Goal: Task Accomplishment & Management: Complete application form

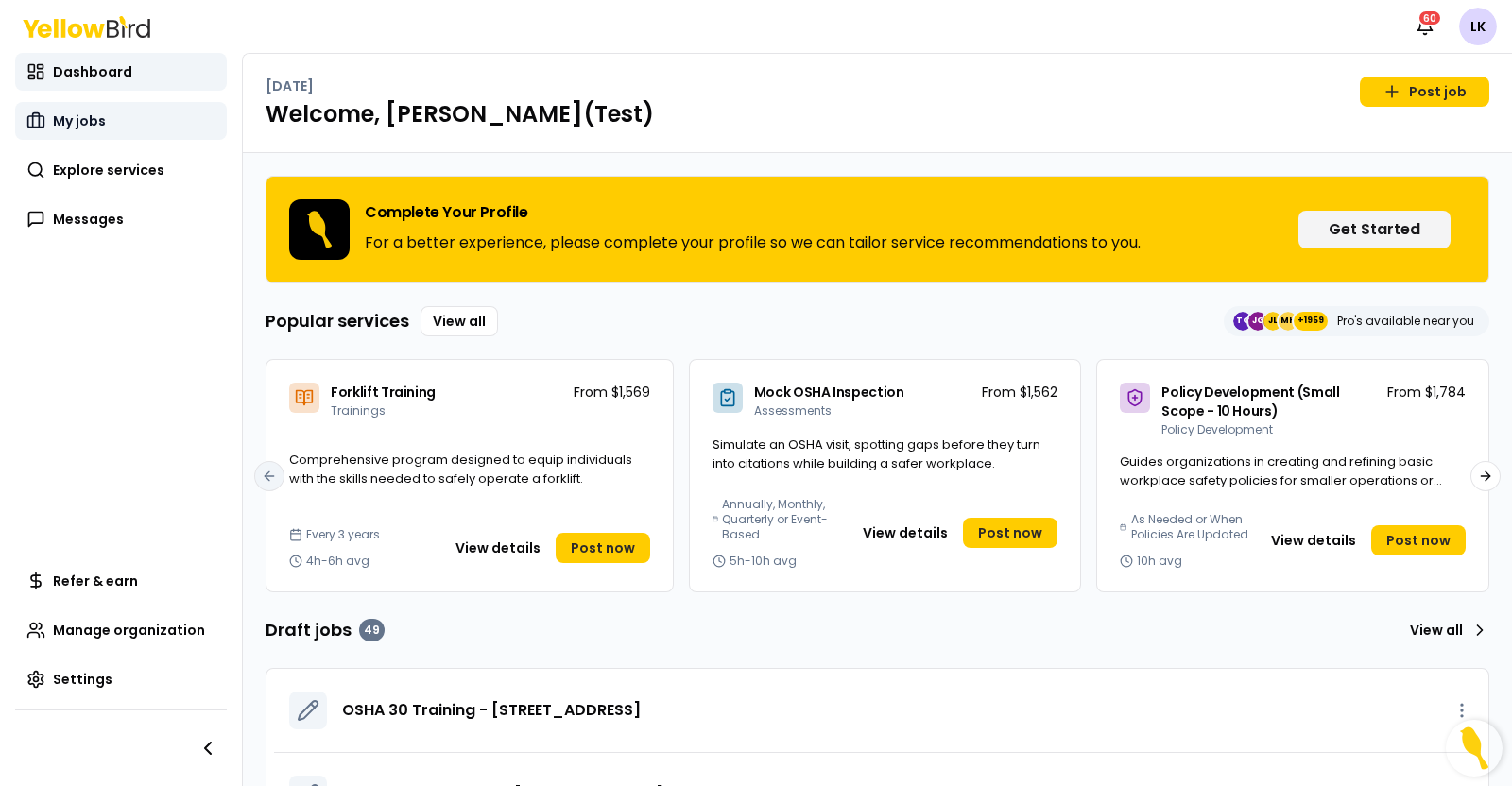
click at [101, 124] on span "My jobs" at bounding box center [80, 121] width 53 height 19
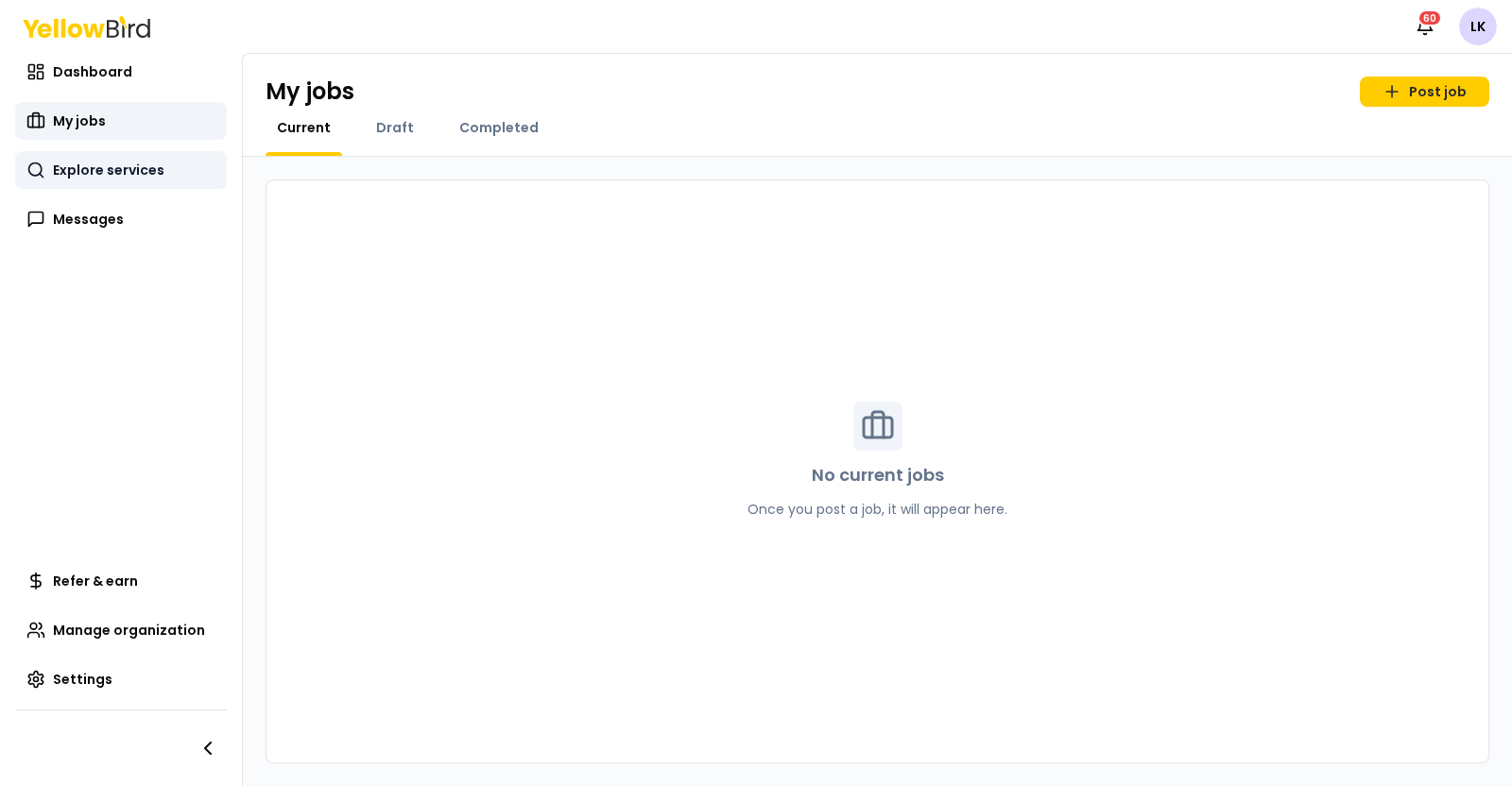
click at [66, 176] on span "Explore services" at bounding box center [109, 170] width 112 height 19
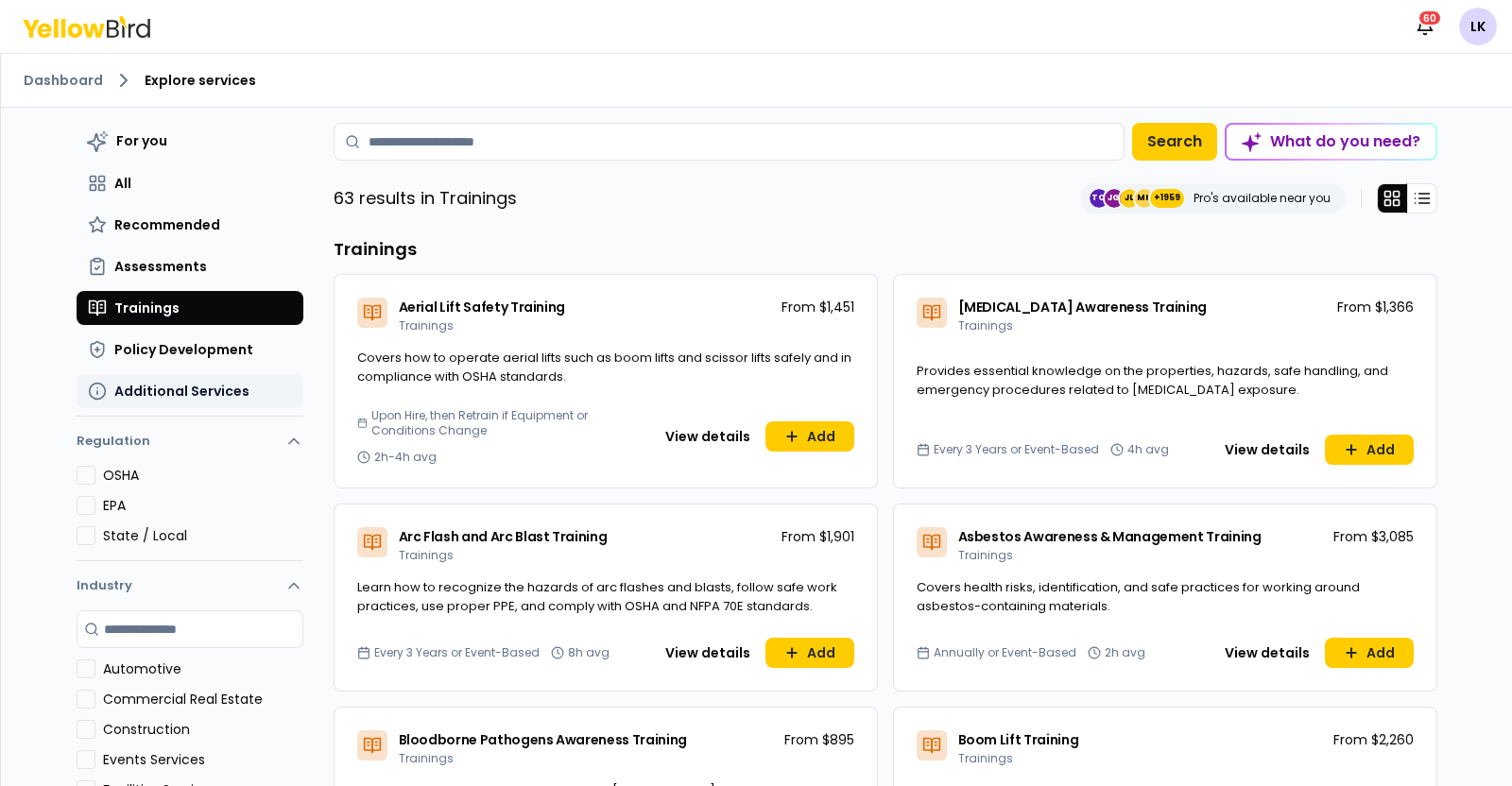
click at [194, 393] on span "Additional Services" at bounding box center [182, 392] width 135 height 19
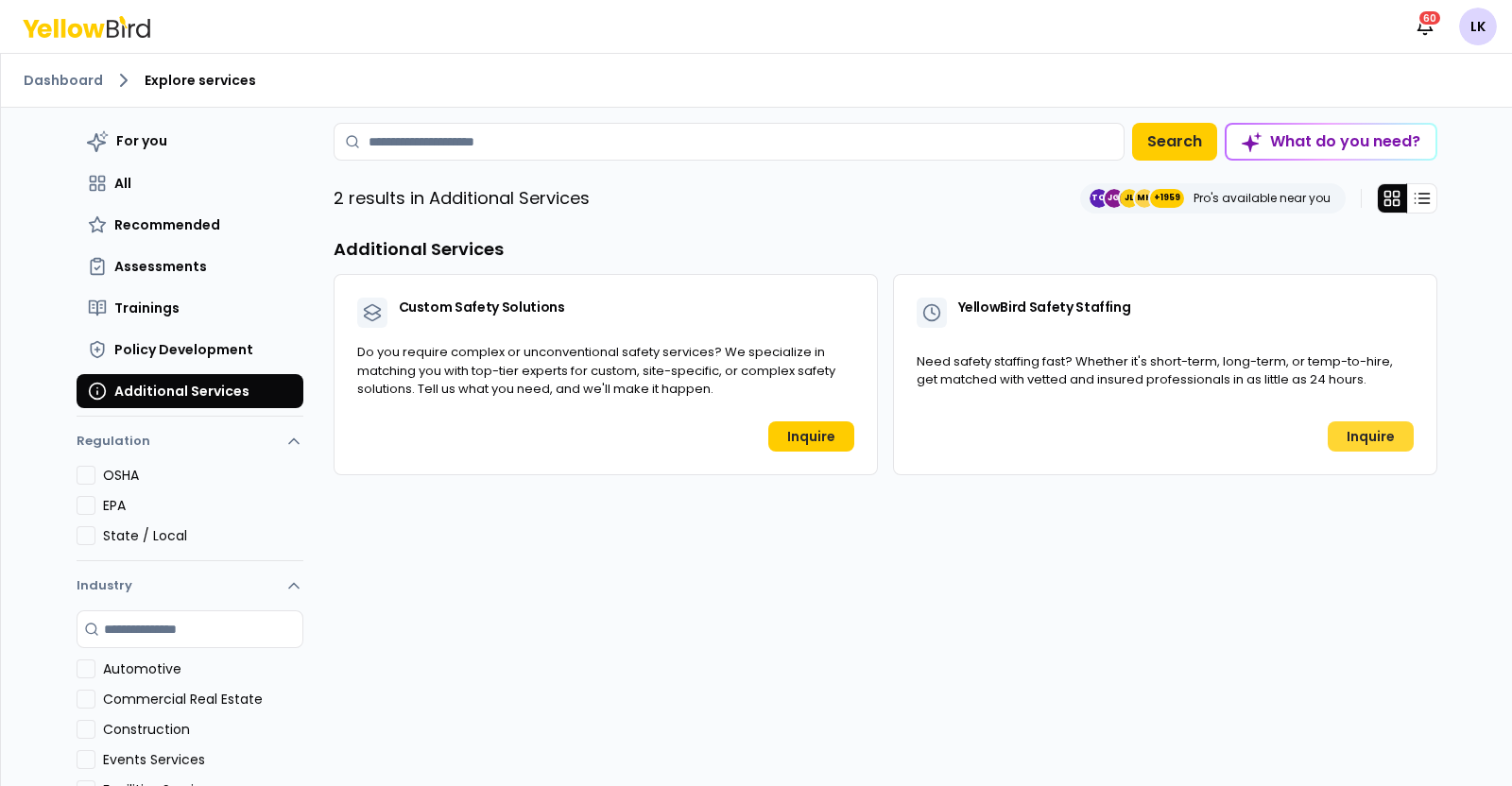
click at [1334, 446] on link "Inquire" at bounding box center [1371, 436] width 86 height 30
